Goal: Information Seeking & Learning: Learn about a topic

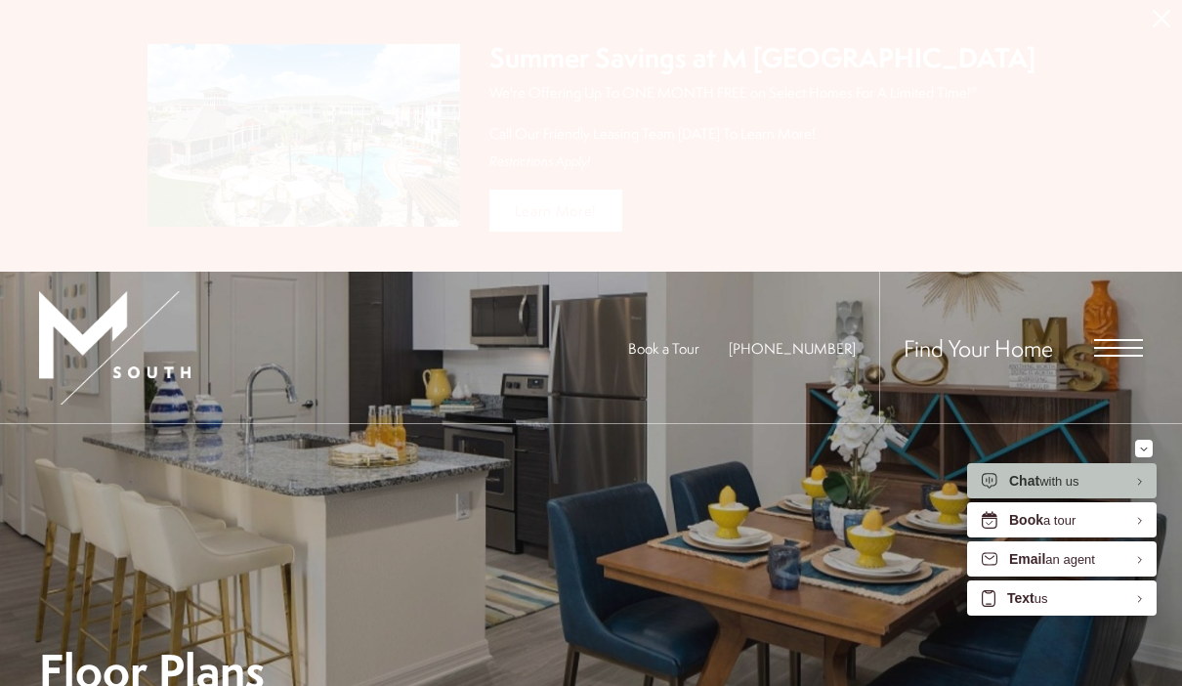
click at [952, 77] on div "Summer Savings at M South Apartments We're Offering Up To ONE MONTH FREE on Sel…" at bounding box center [763, 104] width 546 height 131
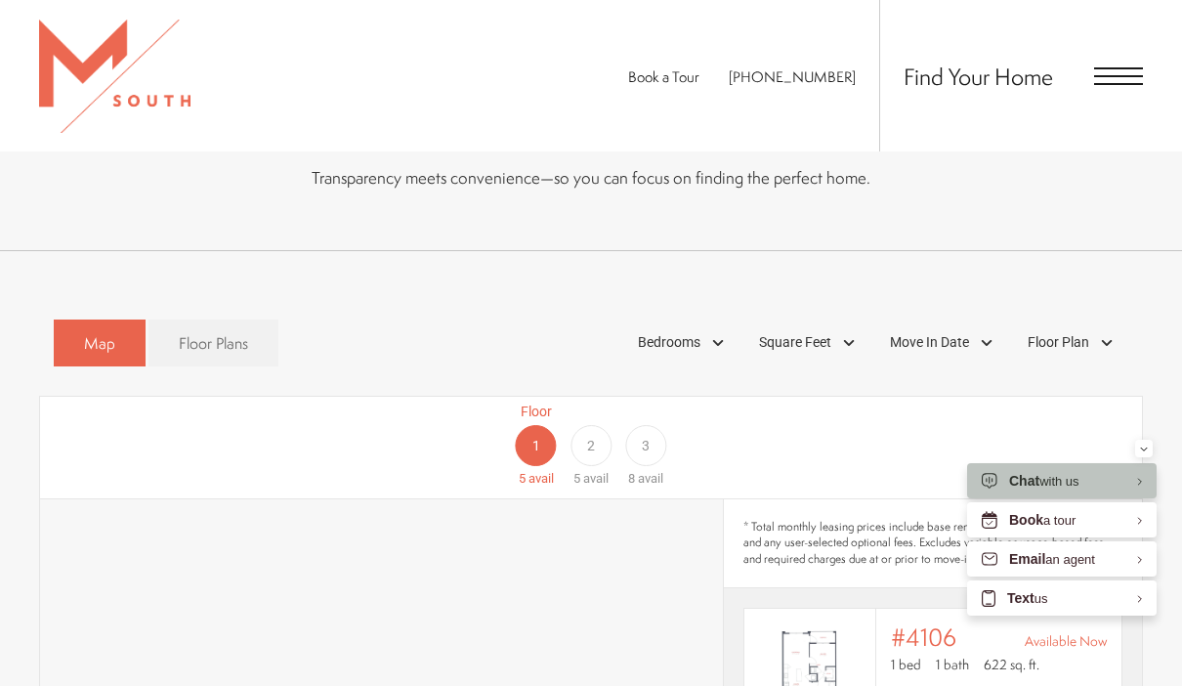
scroll to position [1121, 0]
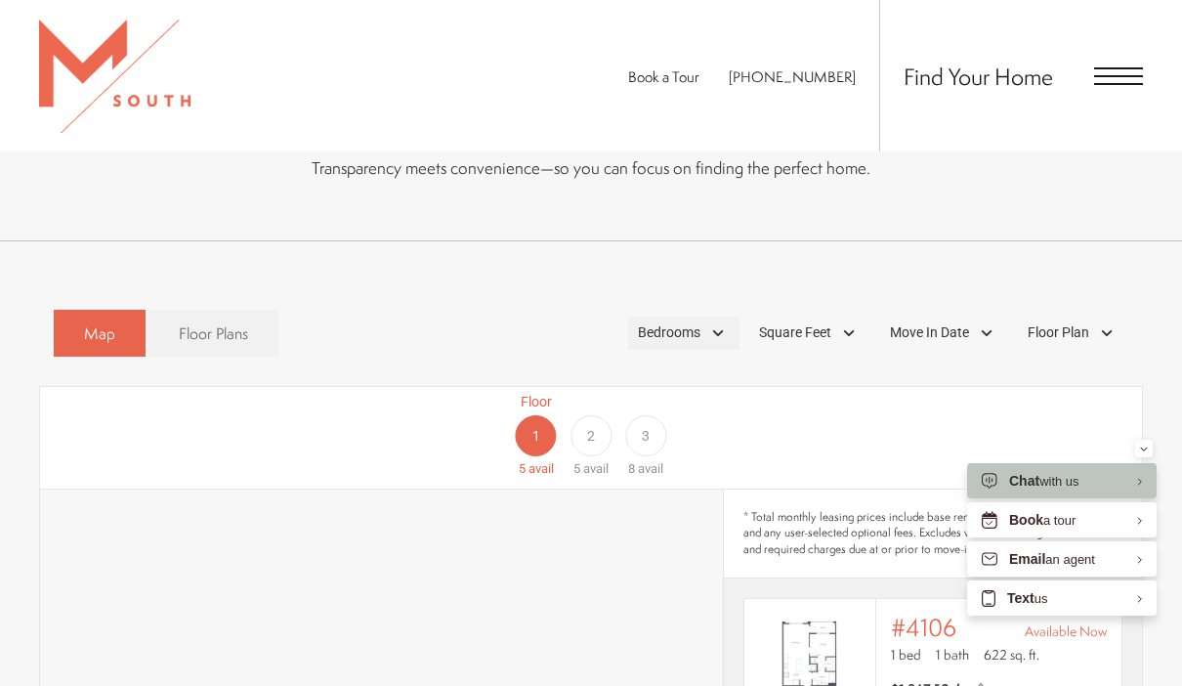
click at [710, 317] on div "Bedrooms" at bounding box center [683, 333] width 111 height 33
click at [619, 412] on span "2 Bedroom" at bounding box center [647, 422] width 98 height 21
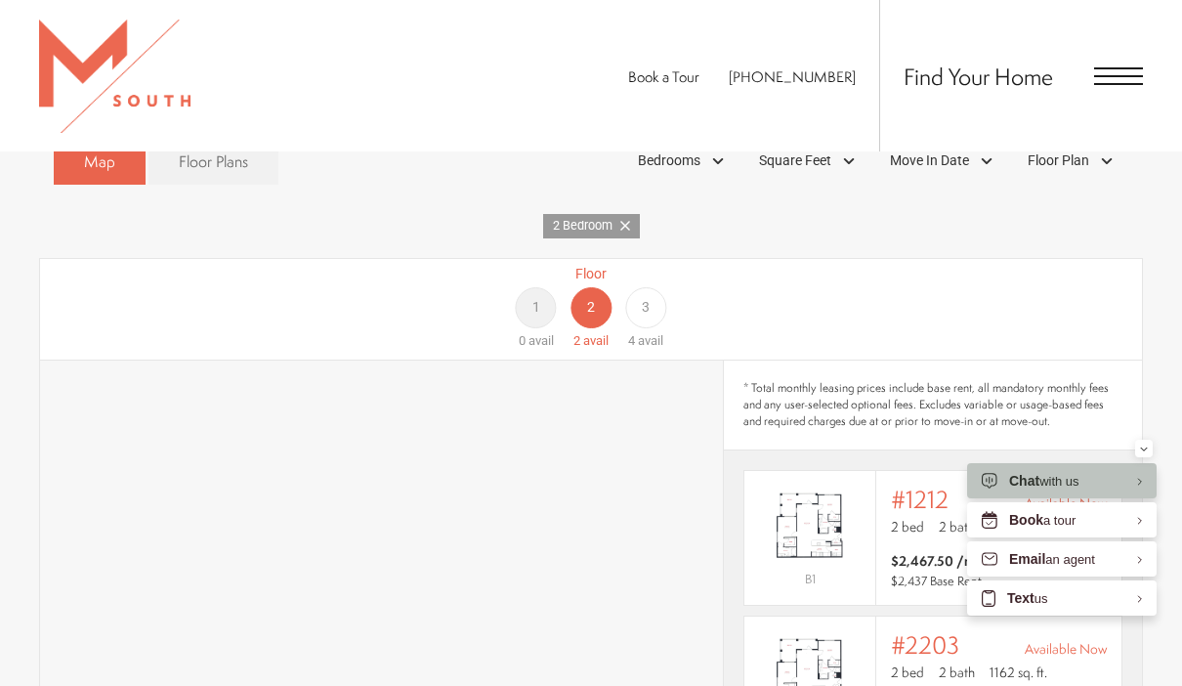
scroll to position [1320, 0]
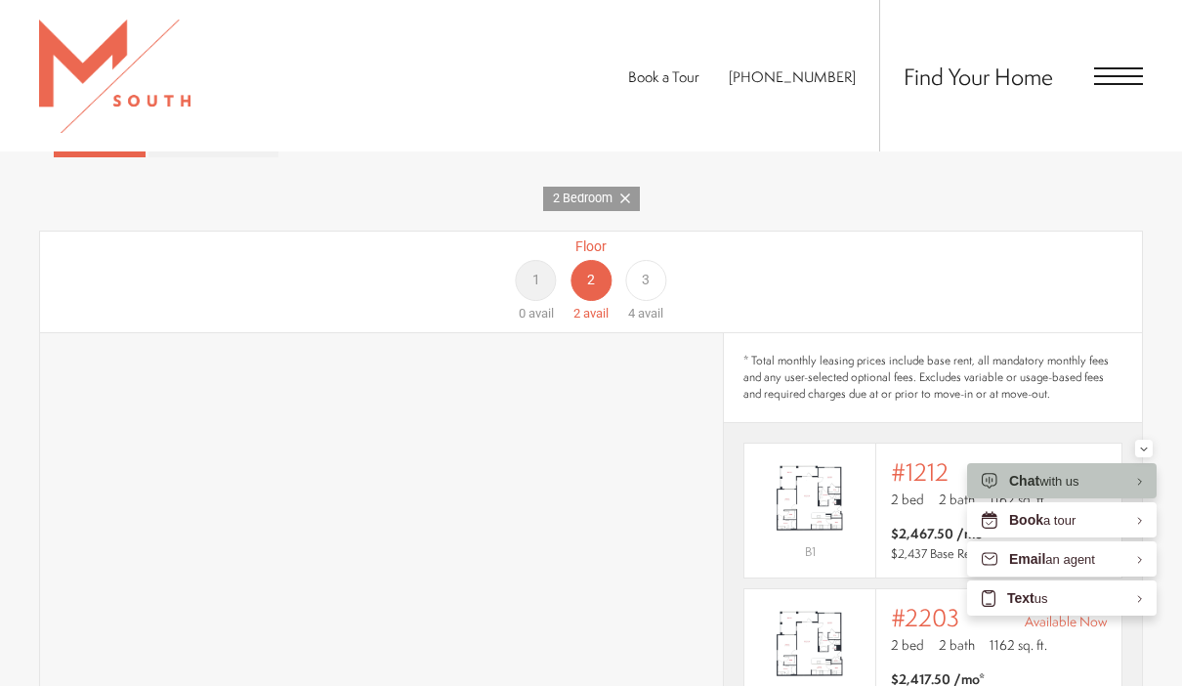
click at [657, 260] on div "3" at bounding box center [645, 280] width 41 height 41
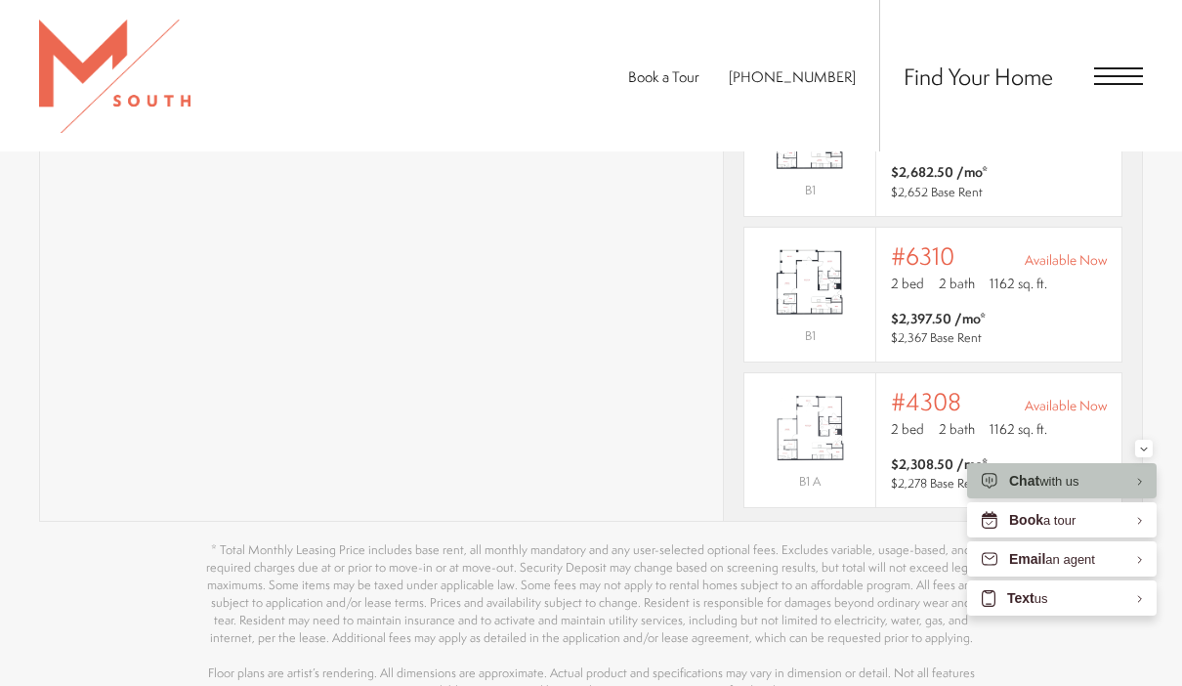
scroll to position [75, 0]
click at [838, 411] on img "View #4308" at bounding box center [810, 428] width 131 height 82
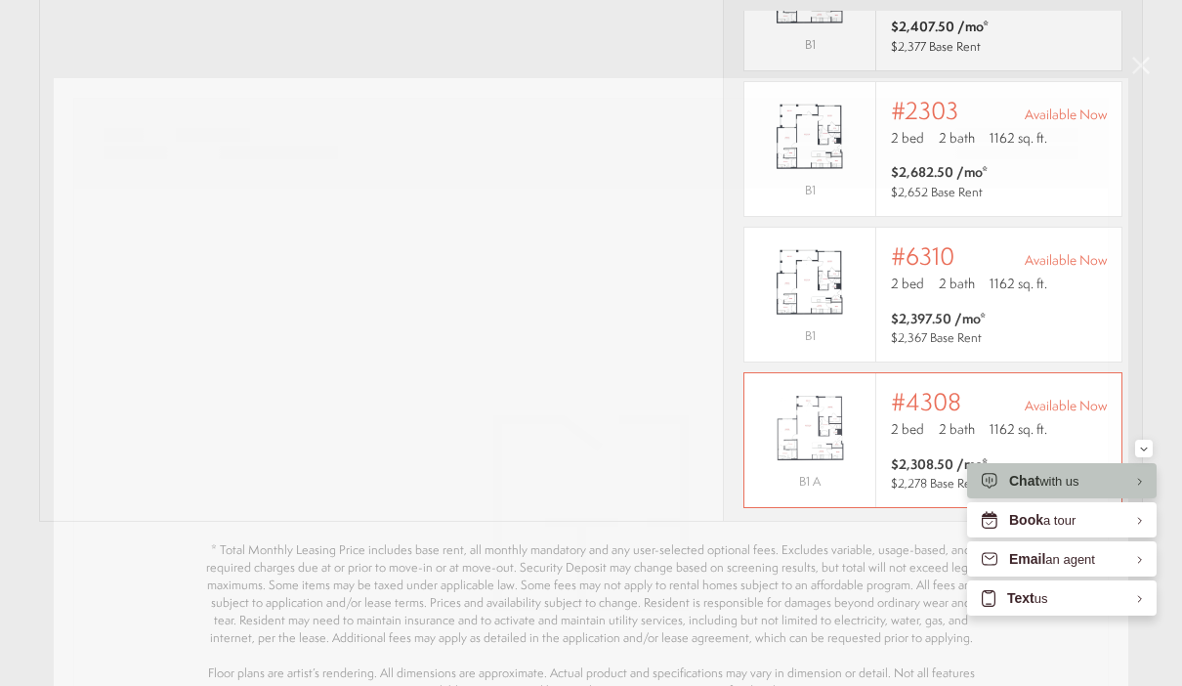
scroll to position [0, 0]
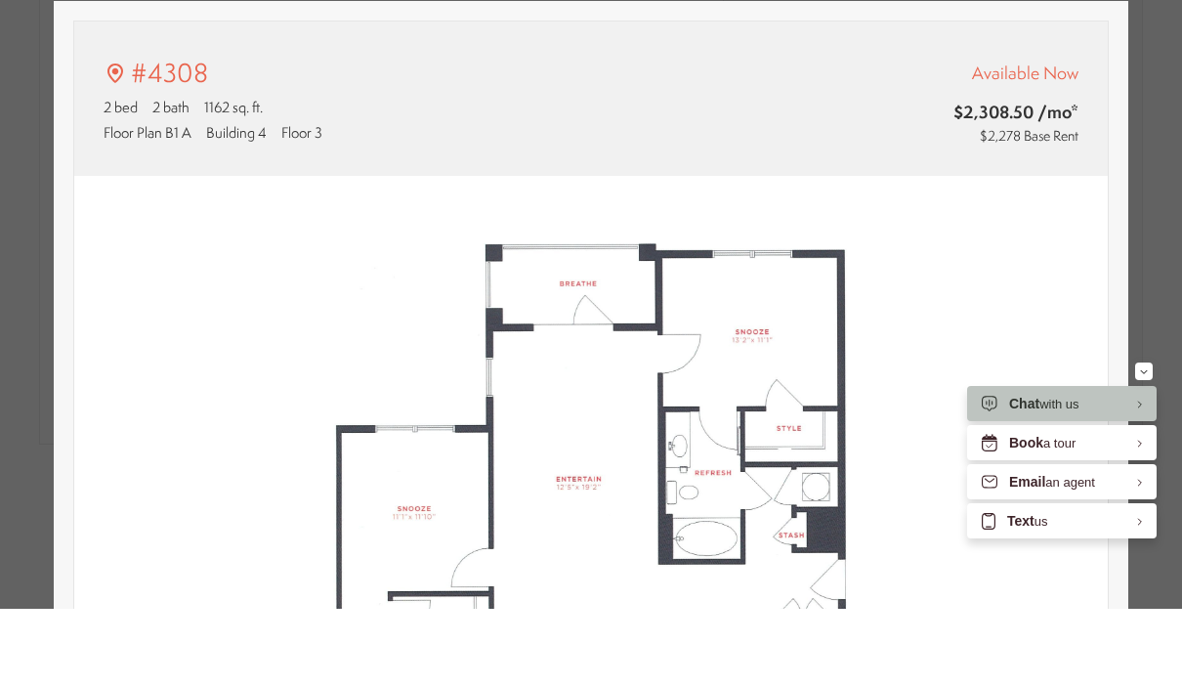
type input "**********"
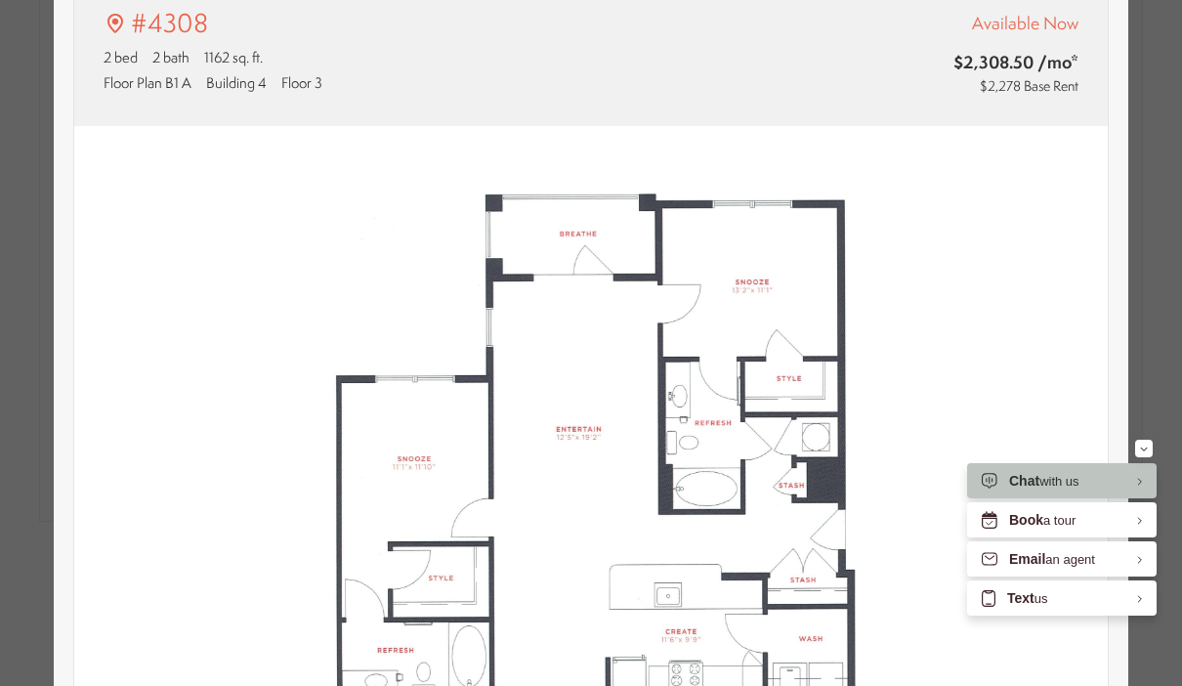
scroll to position [134, 0]
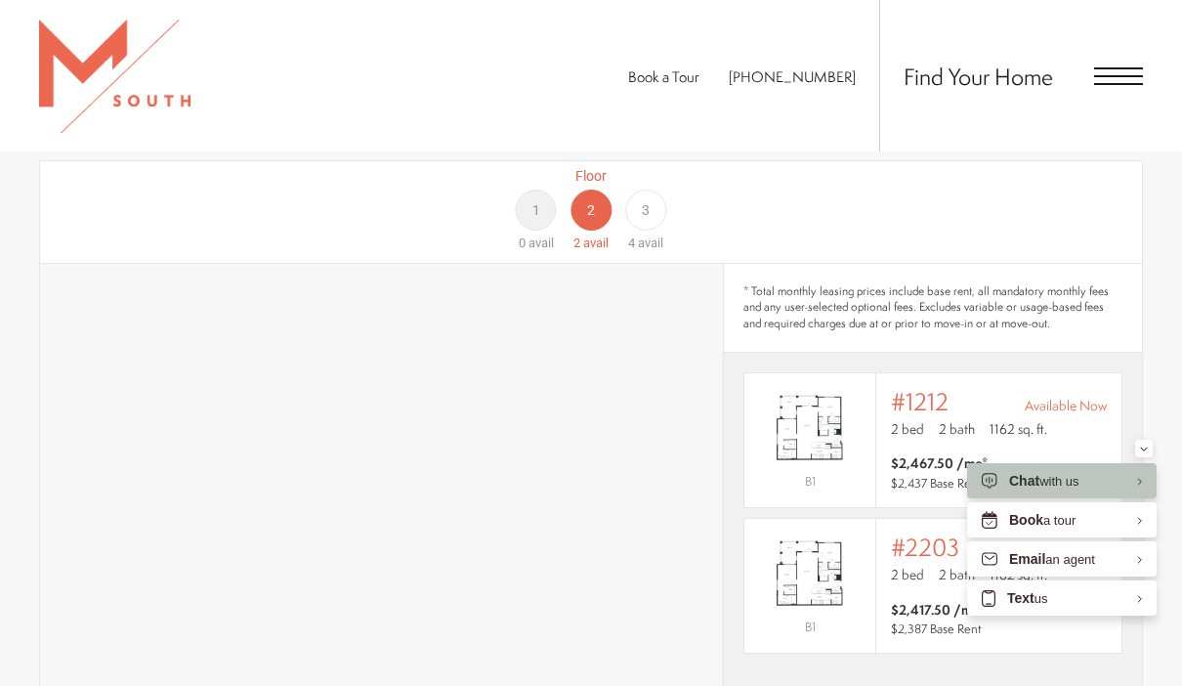
scroll to position [1132, 0]
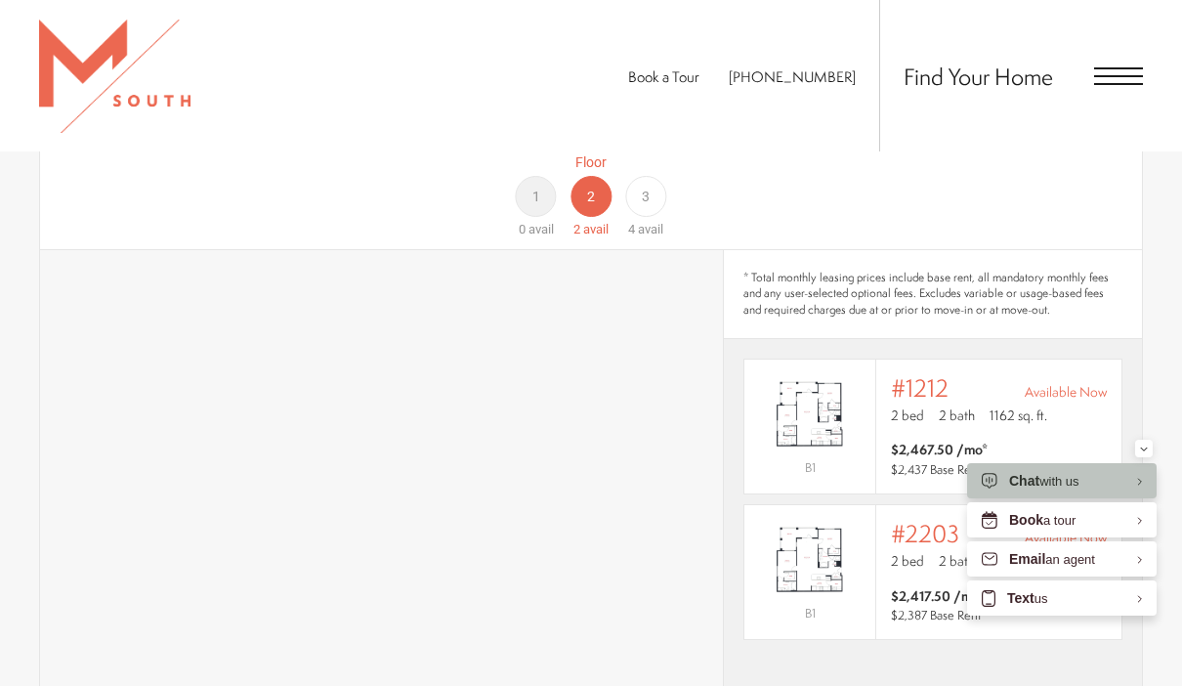
click at [661, 176] on div "3" at bounding box center [645, 196] width 41 height 41
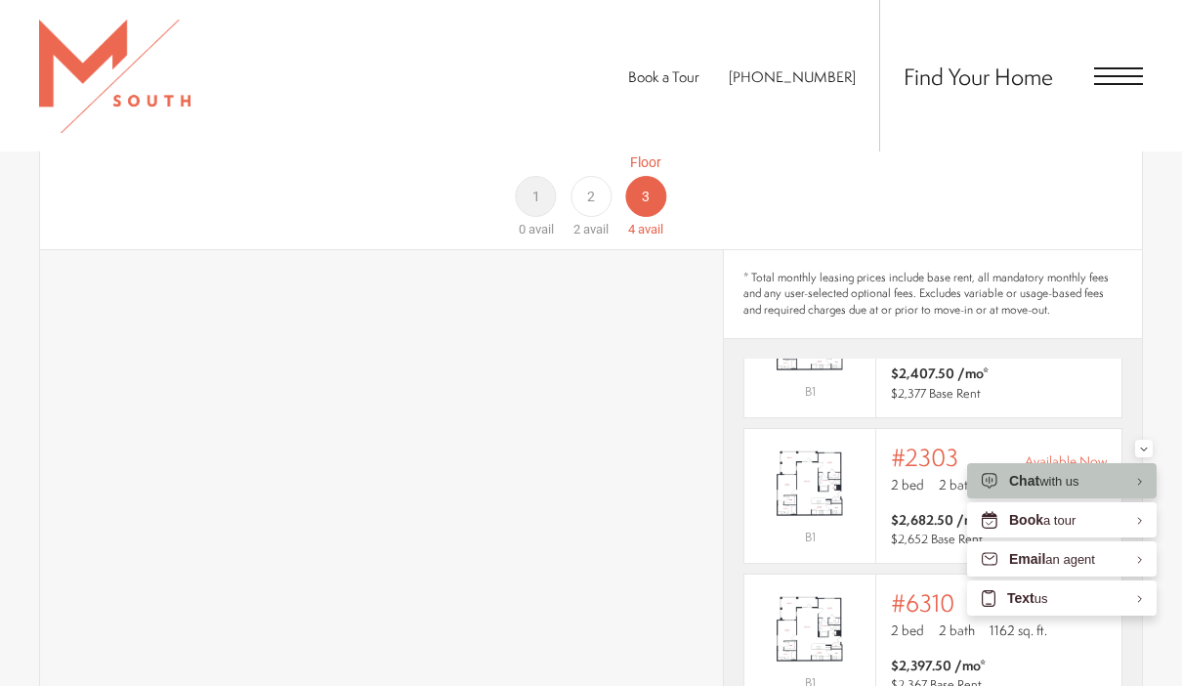
scroll to position [75, 0]
click at [839, 589] on img "View #6310" at bounding box center [810, 630] width 131 height 82
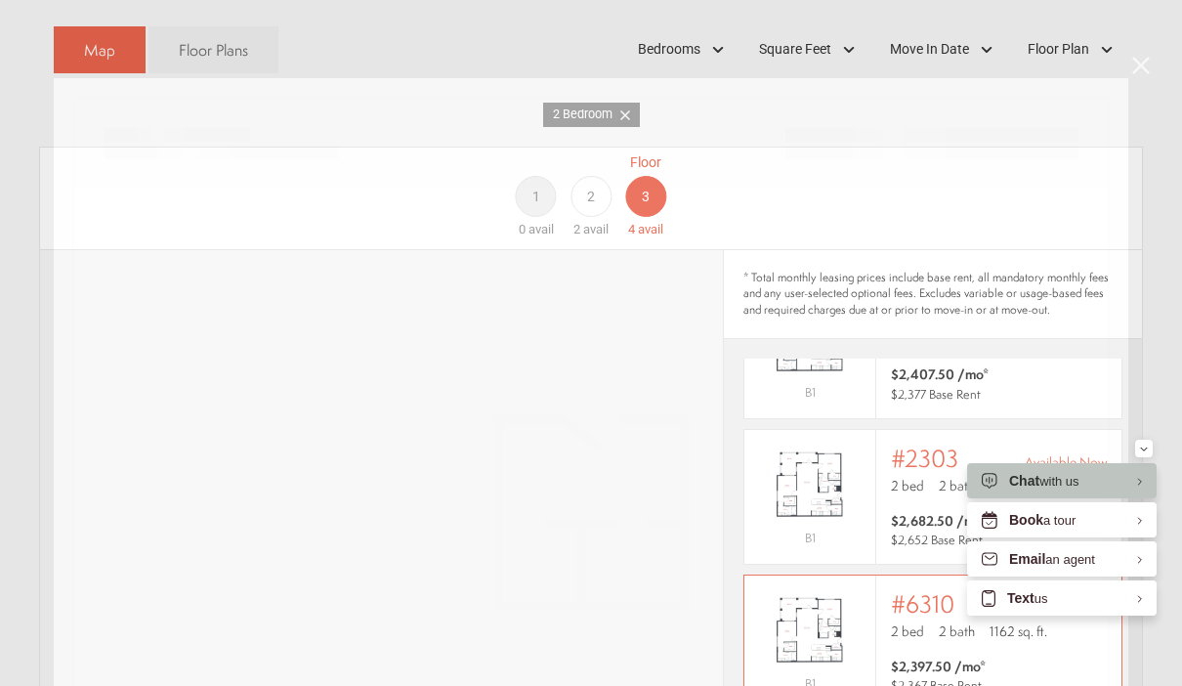
scroll to position [0, 0]
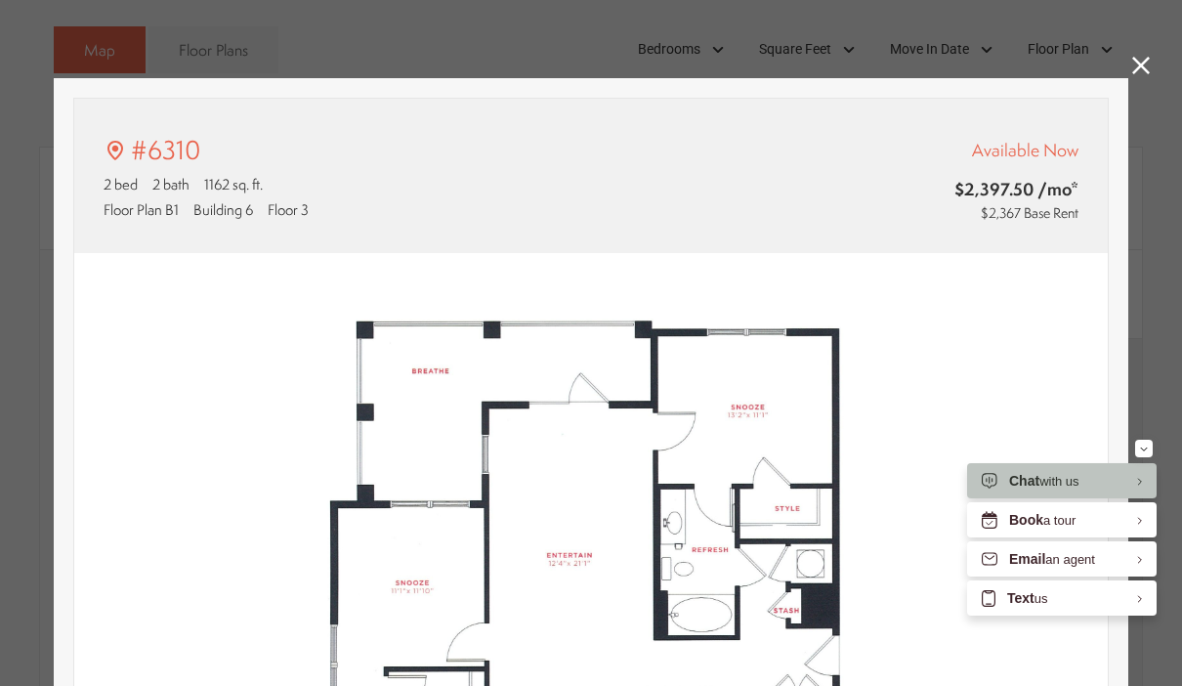
type input "**********"
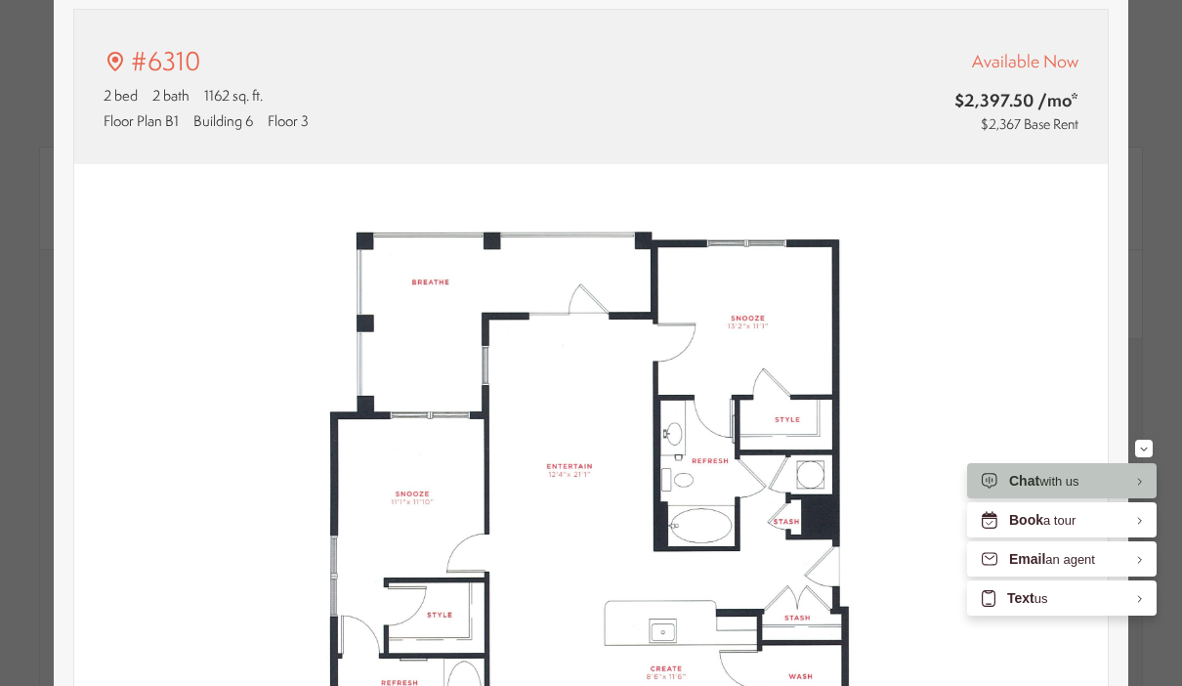
scroll to position [91, 0]
